Goal: Information Seeking & Learning: Learn about a topic

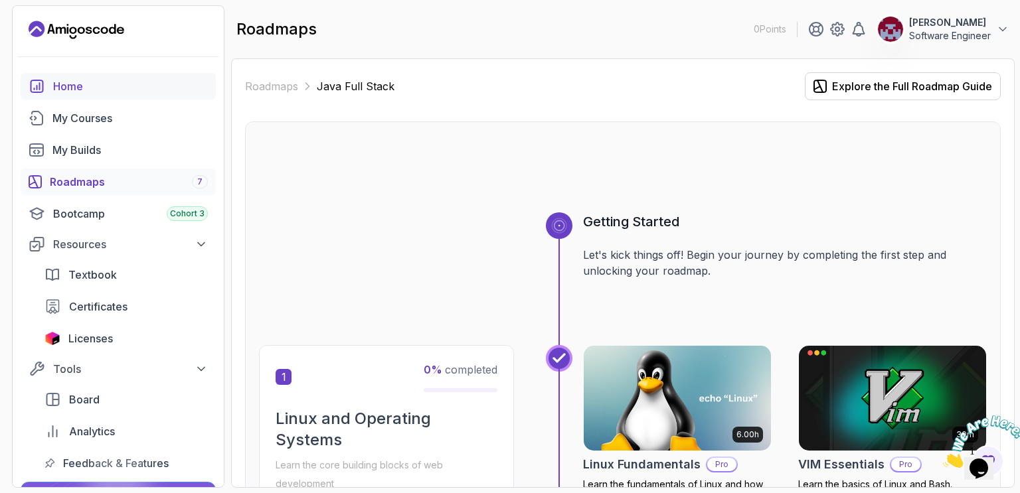
scroll to position [36, 0]
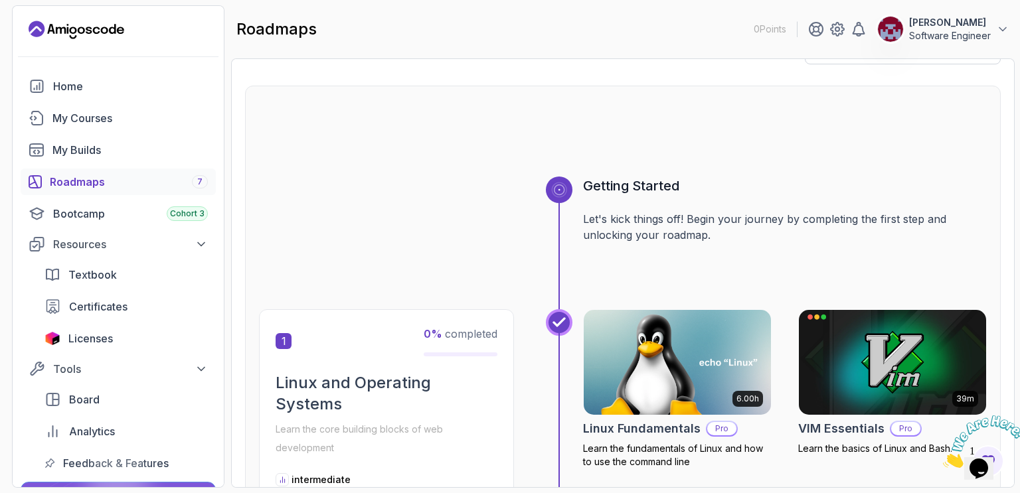
click at [641, 204] on div "Getting Started Let's kick things off! Begin your journey by completing the fir…" at bounding box center [785, 243] width 404 height 133
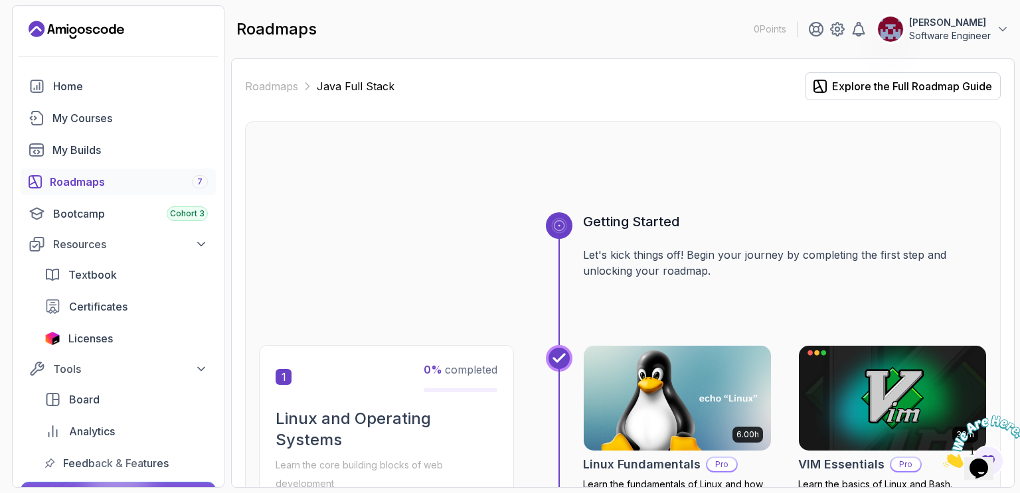
scroll to position [0, 0]
click at [77, 92] on div "Home" at bounding box center [130, 86] width 155 height 16
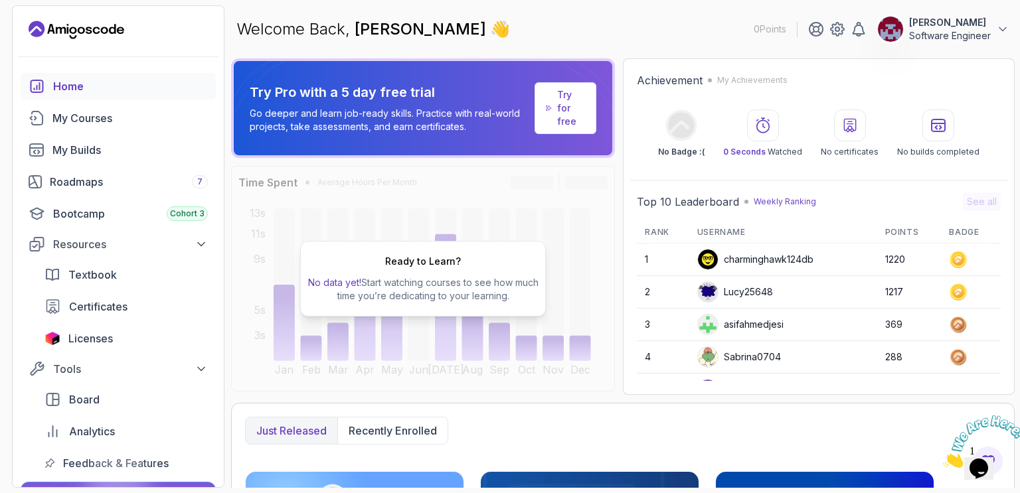
click at [774, 202] on p "Weekly Ranking" at bounding box center [785, 202] width 62 height 11
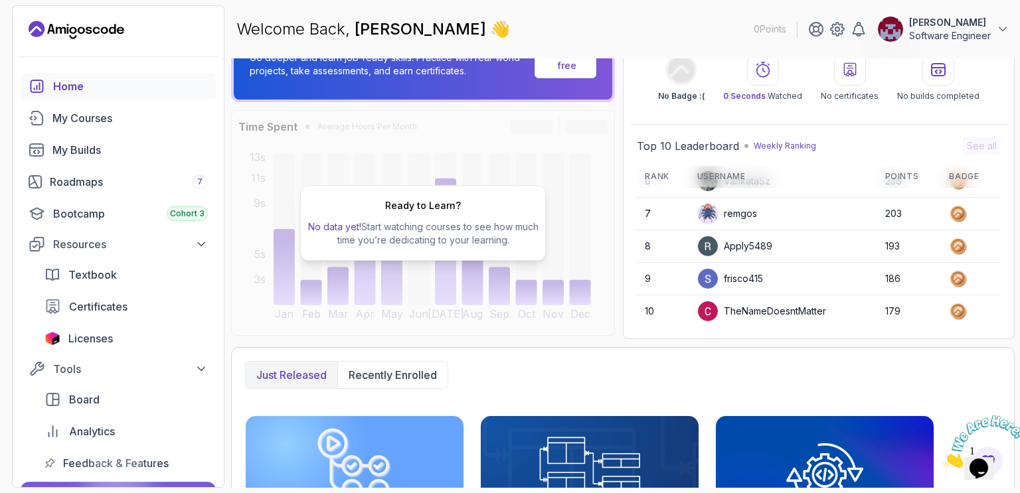
scroll to position [183, 0]
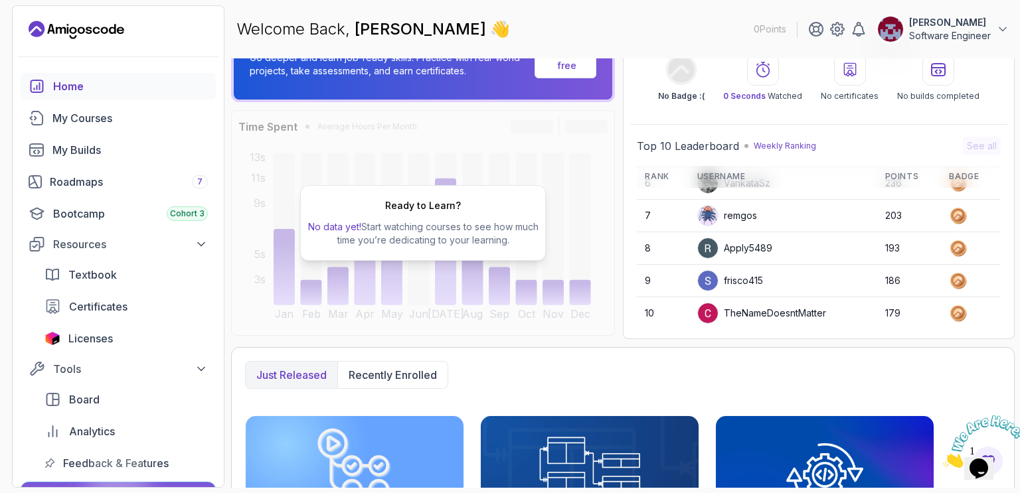
click at [954, 313] on icon at bounding box center [958, 313] width 9 height 9
click at [784, 308] on div "TheNameDoesntMatter" at bounding box center [761, 313] width 129 height 21
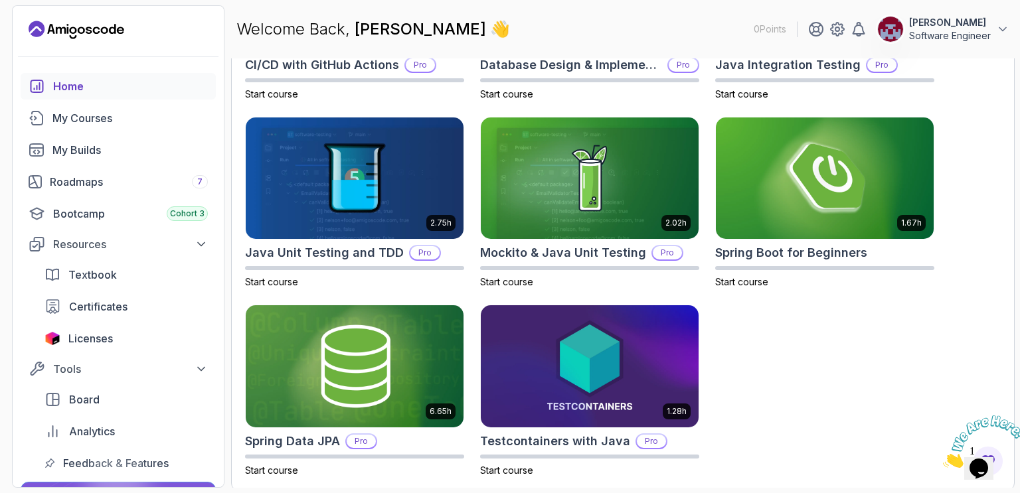
scroll to position [545, 0]
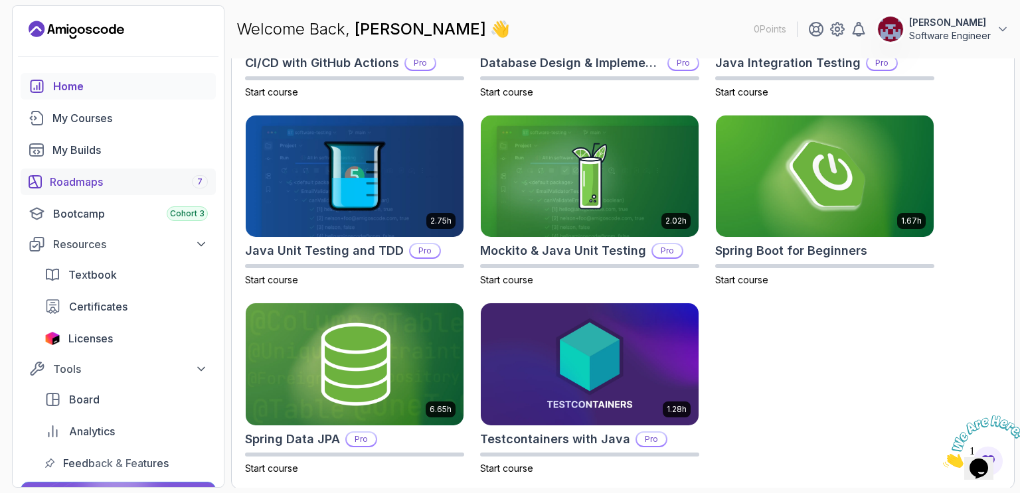
click at [78, 179] on div "Roadmaps 7" at bounding box center [129, 182] width 158 height 16
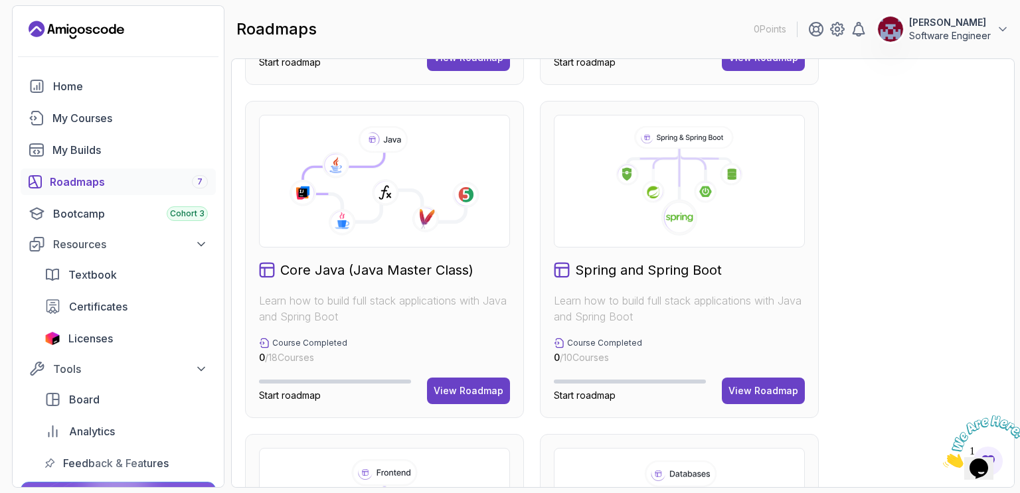
scroll to position [304, 0]
click at [468, 392] on div "View Roadmap" at bounding box center [469, 391] width 70 height 13
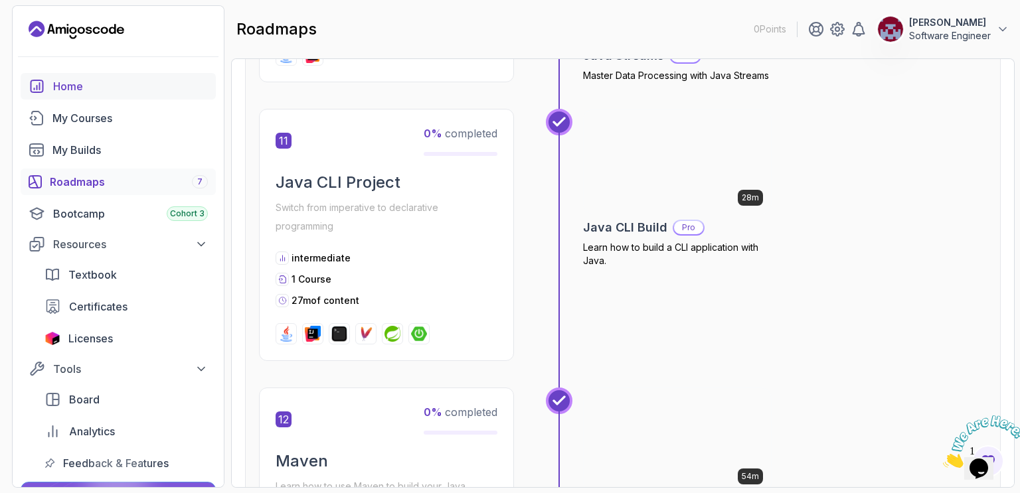
scroll to position [3067, 0]
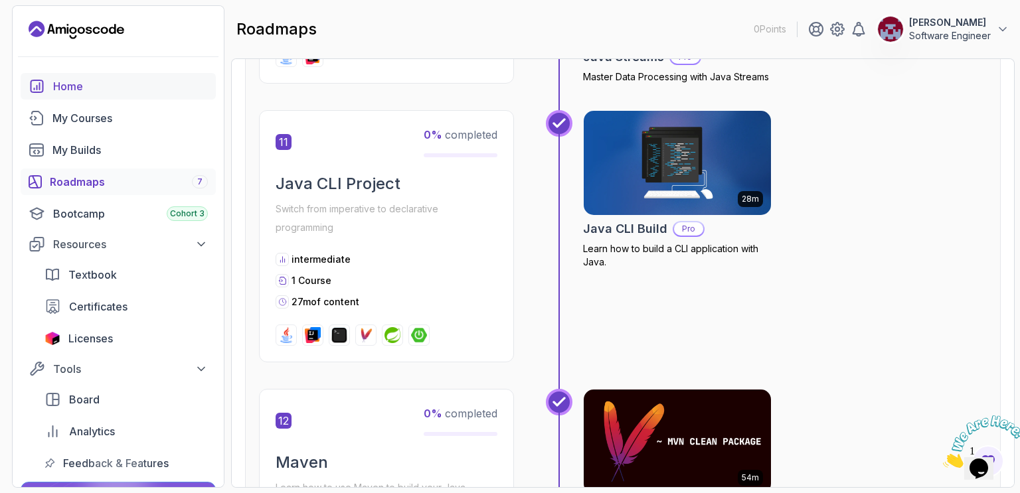
click at [67, 84] on div "Home" at bounding box center [130, 86] width 155 height 16
